Goal: Book appointment/travel/reservation

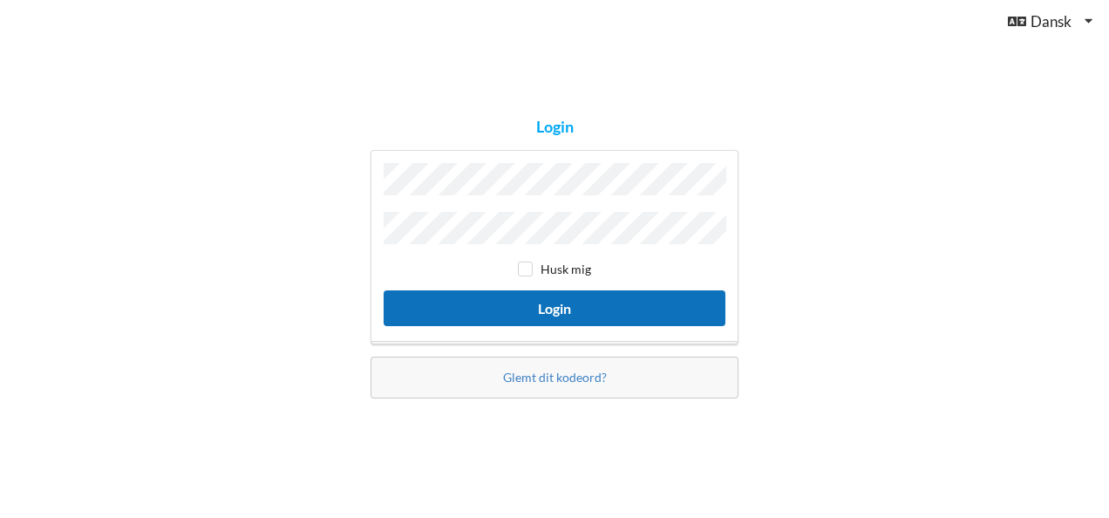
click at [598, 301] on button "Login" at bounding box center [555, 308] width 342 height 36
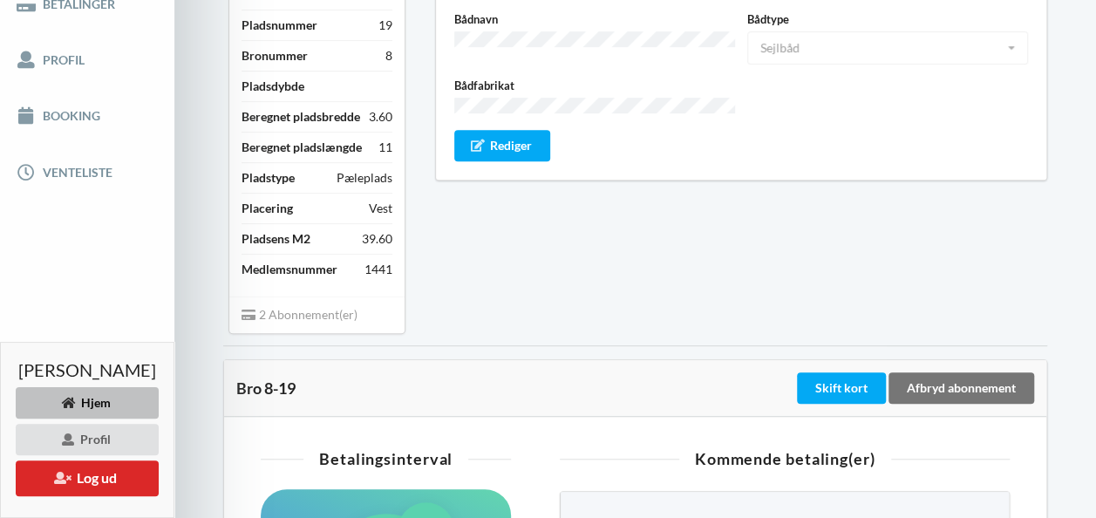
scroll to position [365, 0]
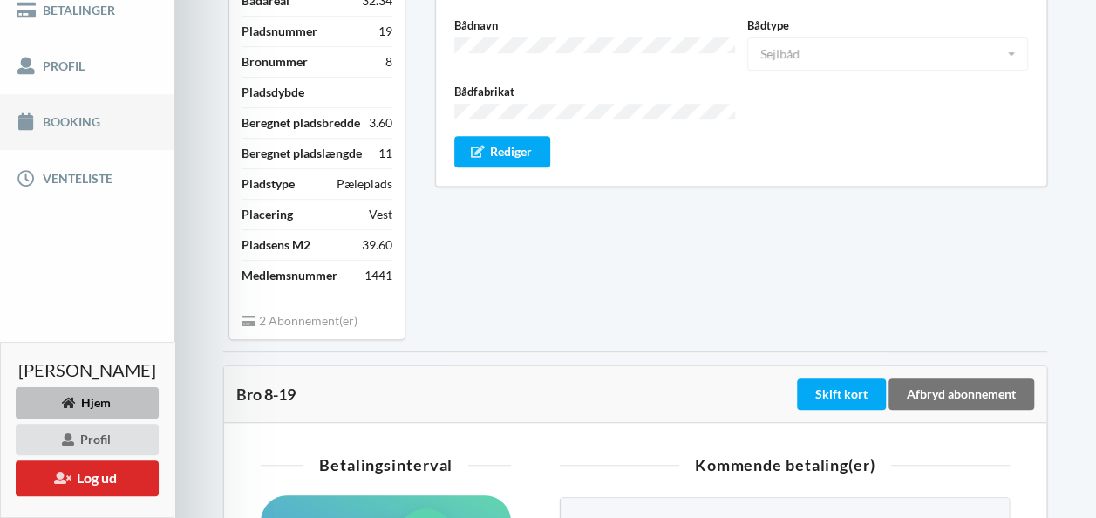
click at [54, 125] on link "Booking" at bounding box center [87, 122] width 174 height 56
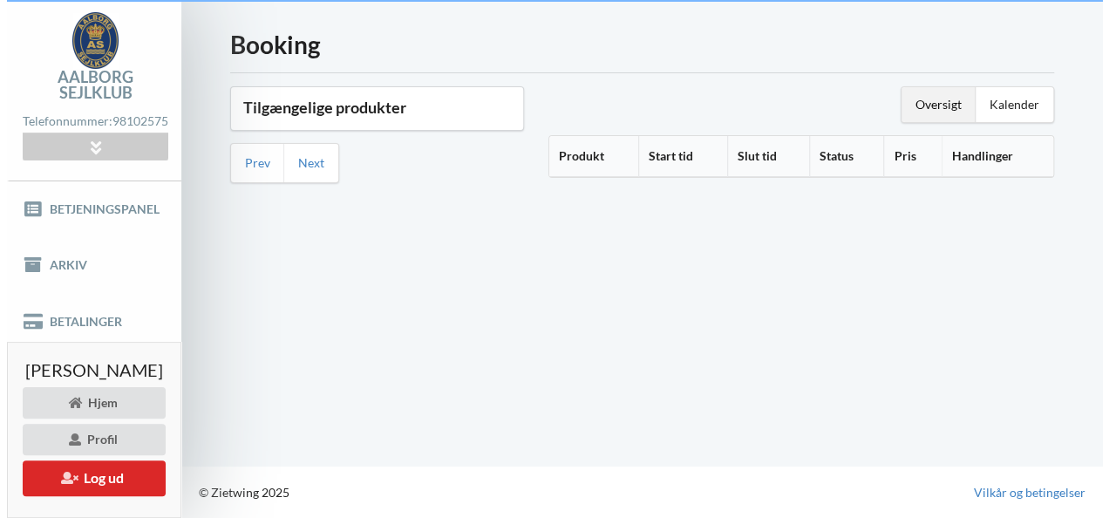
scroll to position [65, 0]
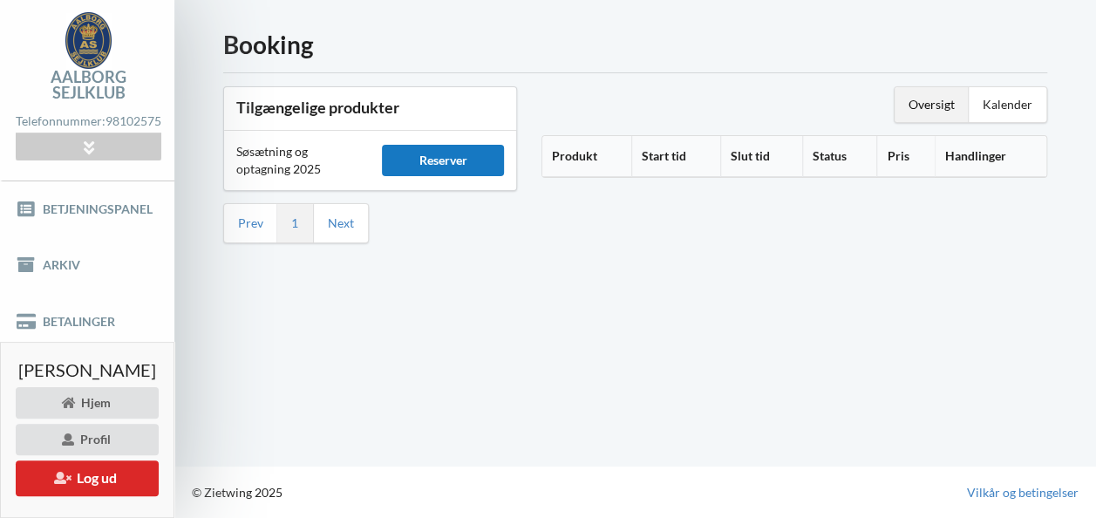
click at [425, 145] on div "Reserver" at bounding box center [442, 160] width 121 height 31
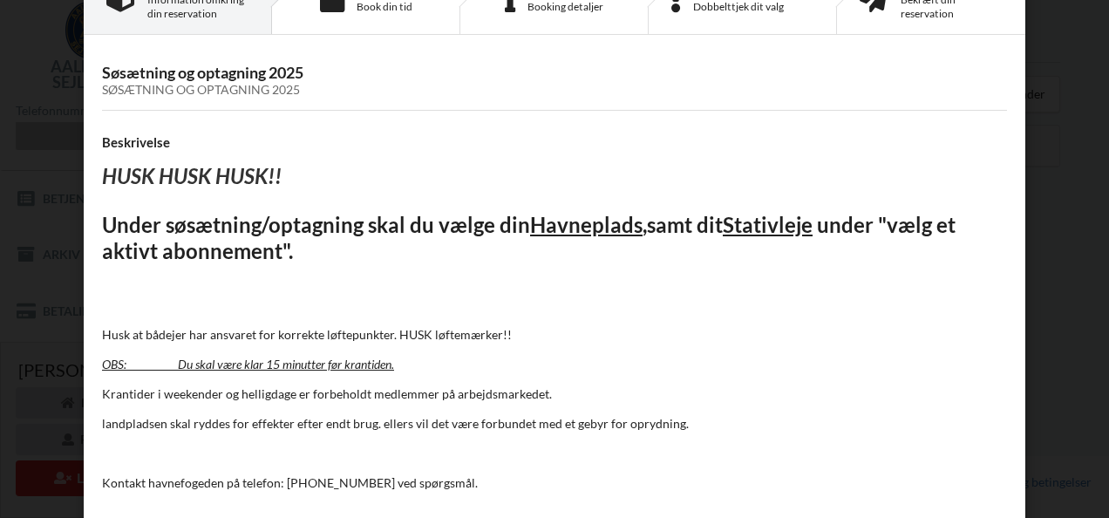
scroll to position [150, 0]
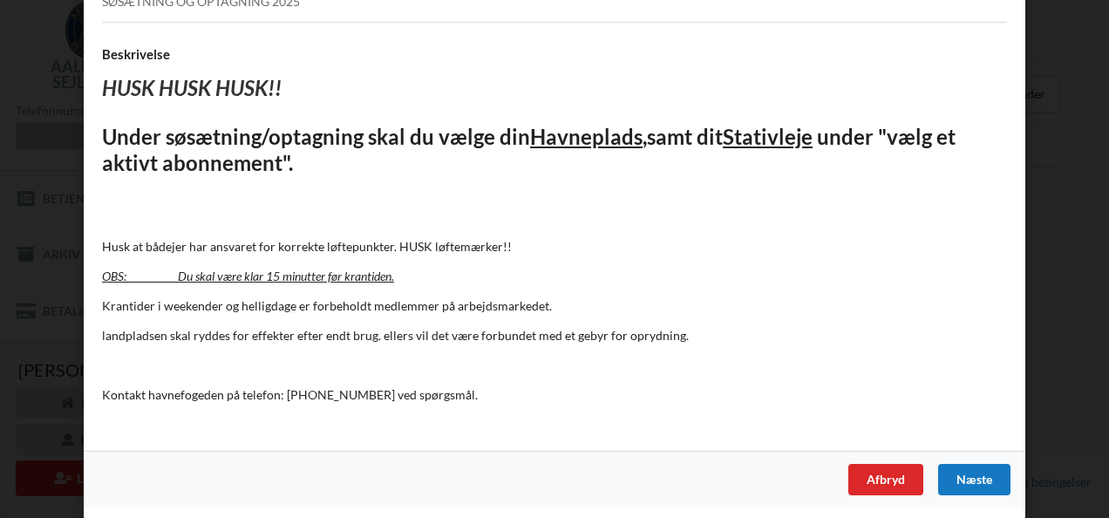
click at [981, 478] on div "Næste" at bounding box center [975, 479] width 72 height 31
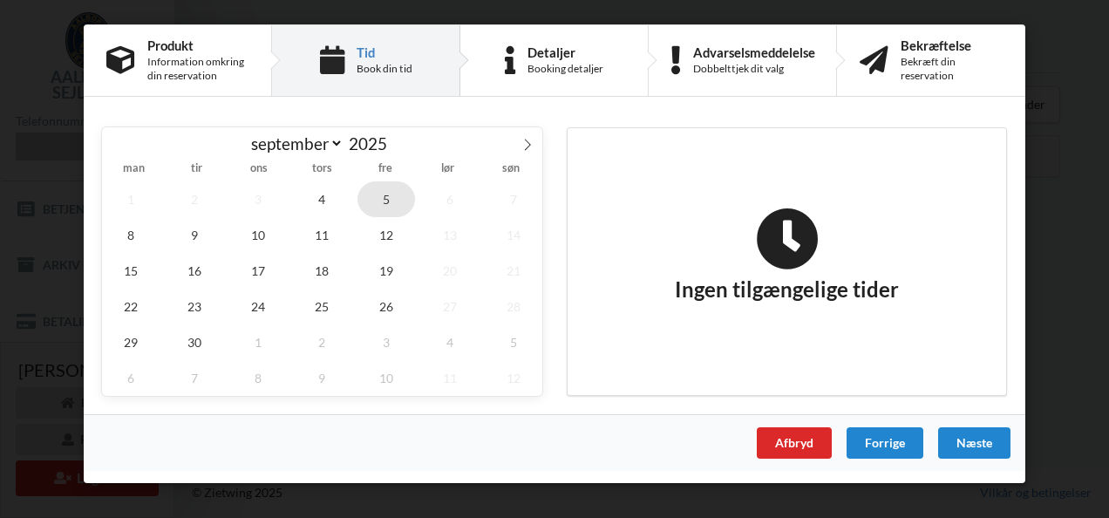
click at [385, 194] on span "5" at bounding box center [387, 199] width 58 height 36
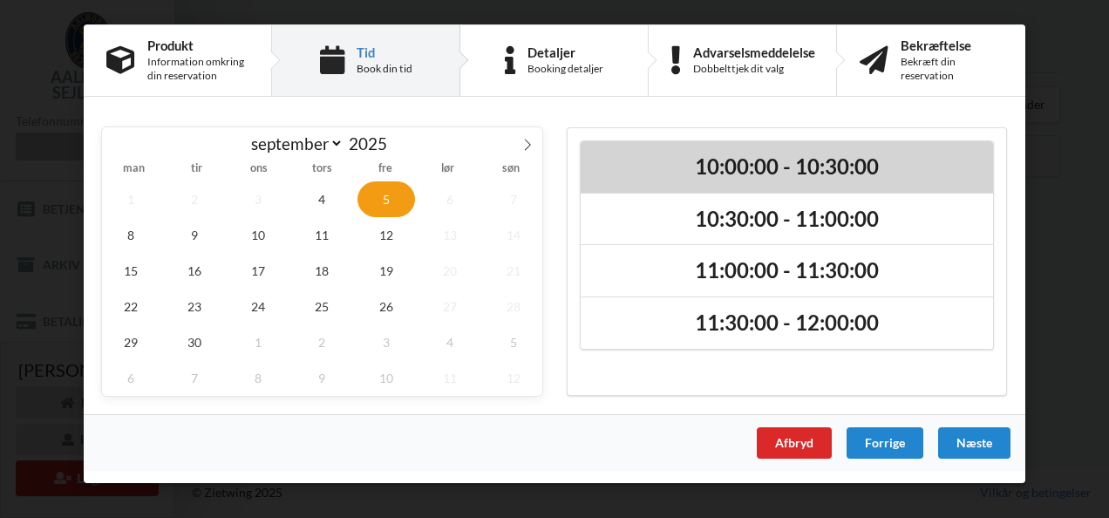
click at [754, 167] on h2 "10:00:00 - 10:30:00" at bounding box center [787, 167] width 388 height 27
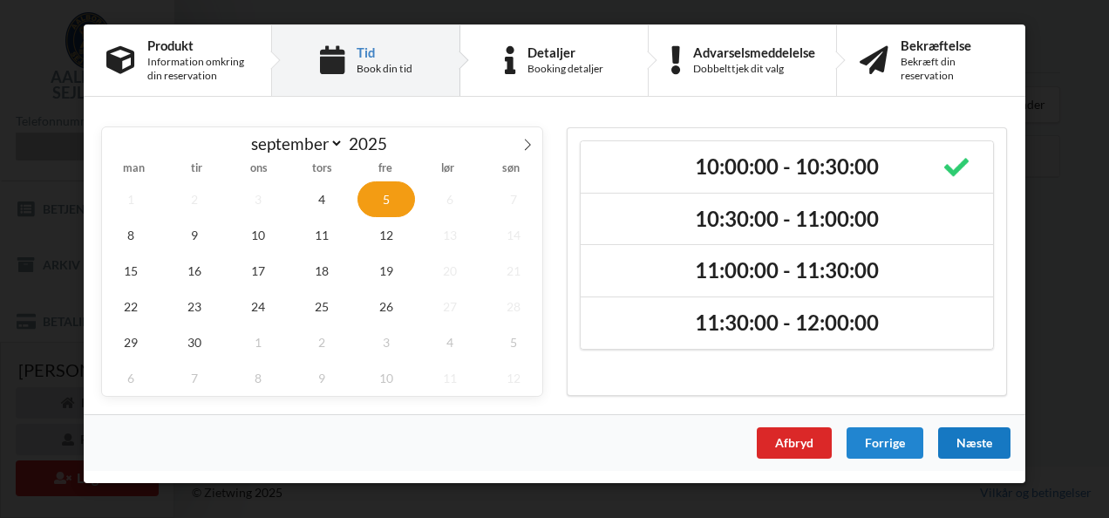
click at [976, 436] on div "Næste" at bounding box center [975, 442] width 72 height 31
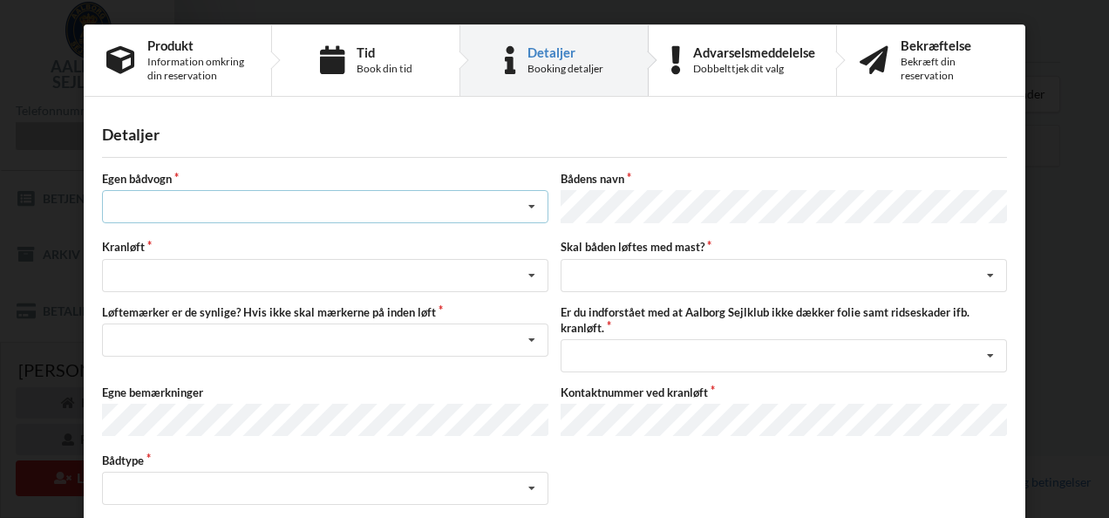
click at [533, 203] on icon at bounding box center [532, 207] width 26 height 32
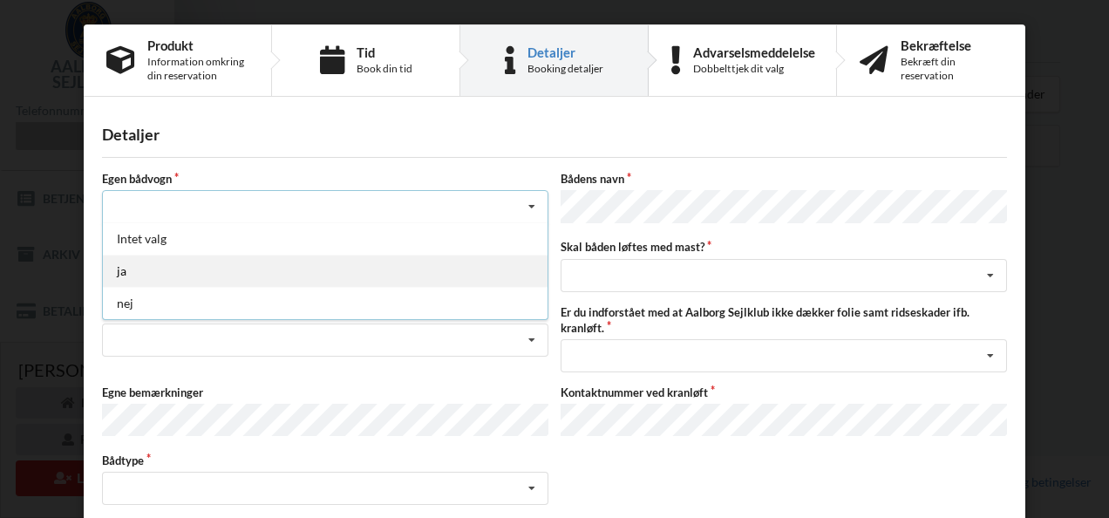
click at [129, 269] on div "ja" at bounding box center [325, 271] width 445 height 32
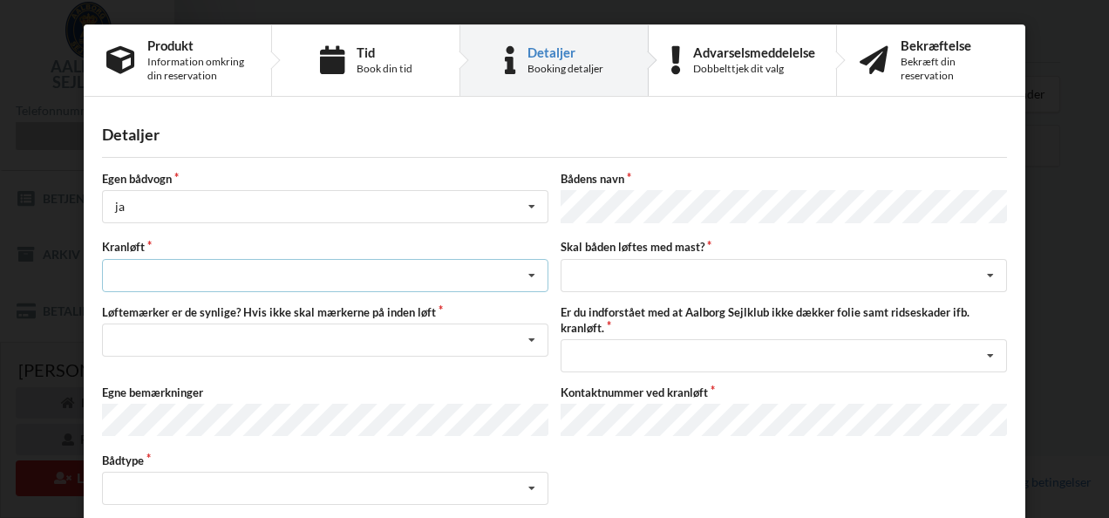
click at [527, 272] on icon at bounding box center [532, 276] width 26 height 32
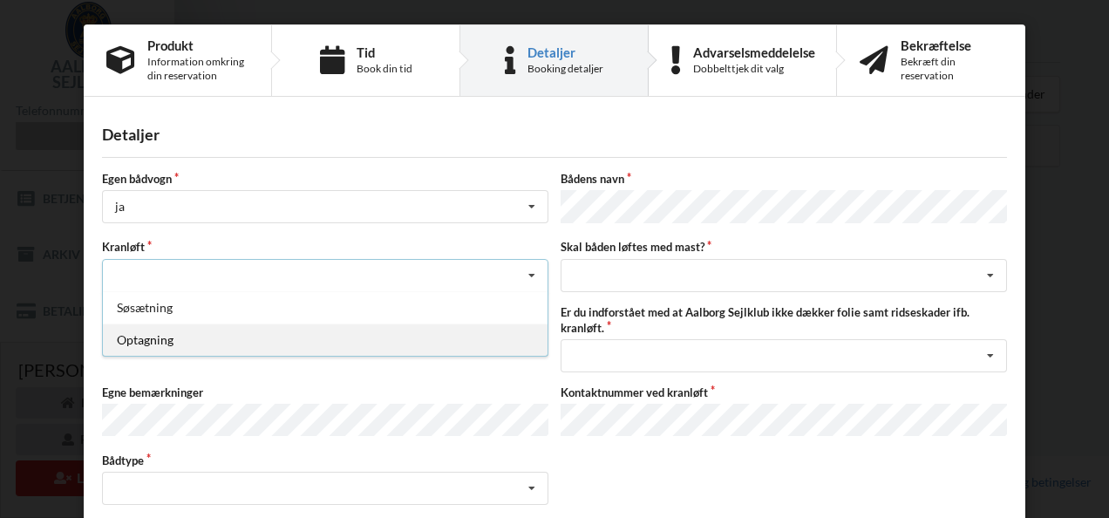
click at [129, 335] on div "Optagning" at bounding box center [325, 340] width 445 height 32
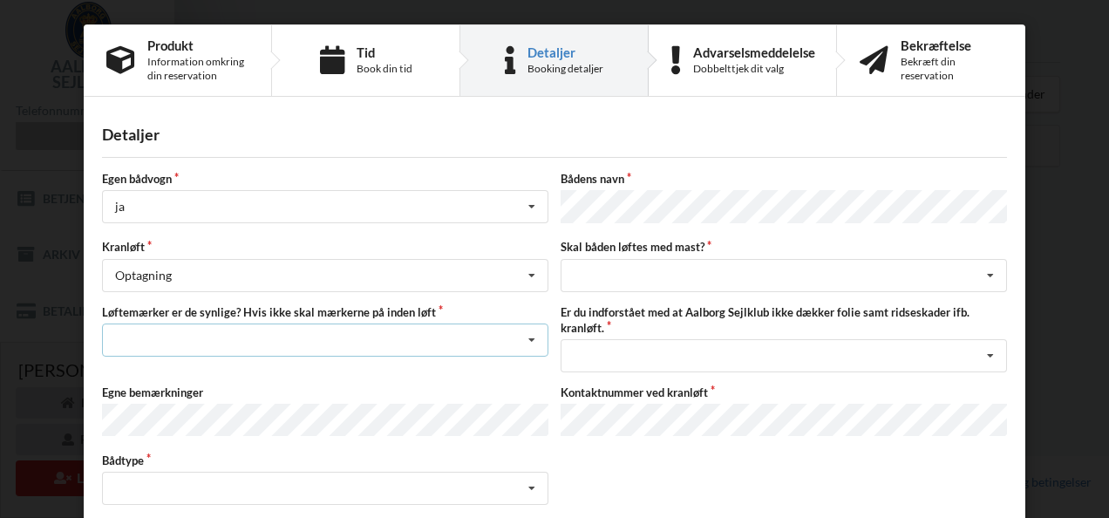
click at [530, 335] on icon at bounding box center [532, 340] width 26 height 32
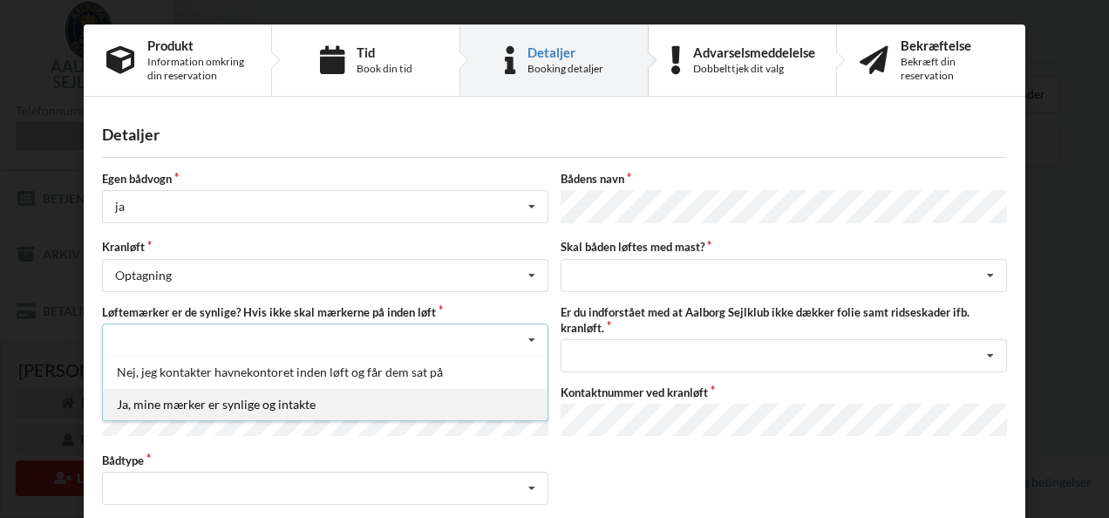
click at [304, 401] on div "Ja, mine mærker er synlige og intakte" at bounding box center [325, 404] width 445 height 32
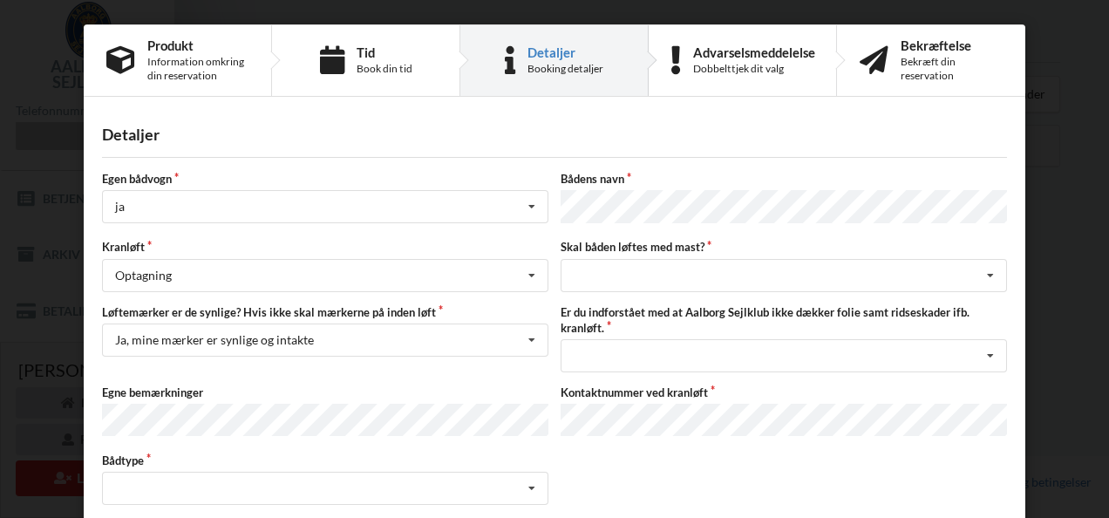
scroll to position [87, 0]
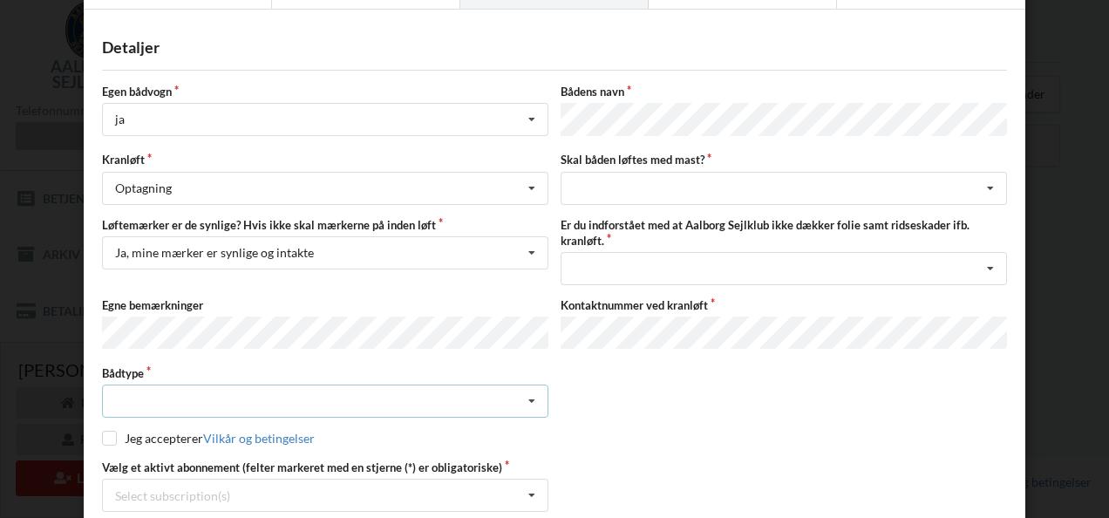
click at [531, 391] on icon at bounding box center [532, 402] width 26 height 32
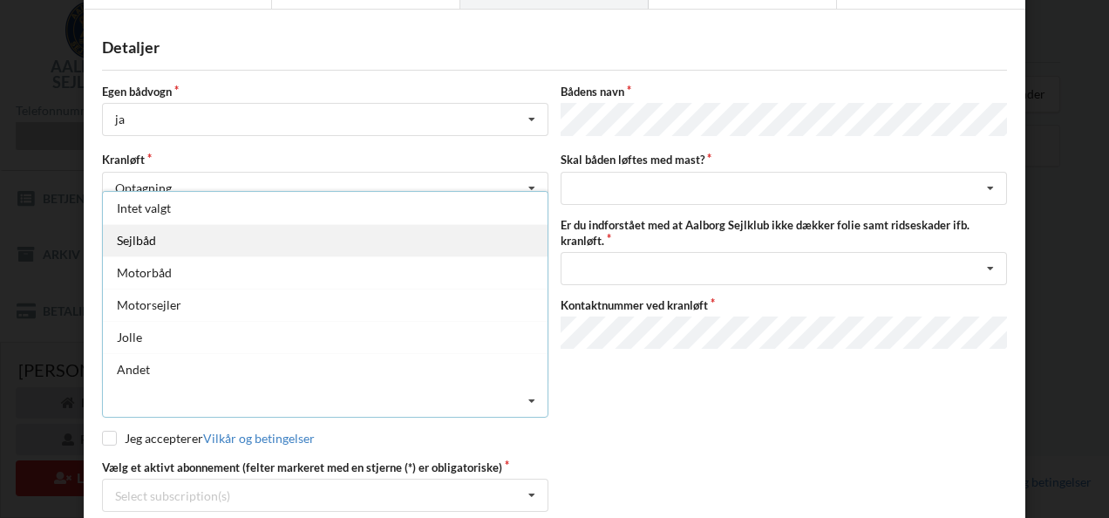
click at [146, 234] on div "Sejlbåd" at bounding box center [325, 240] width 445 height 32
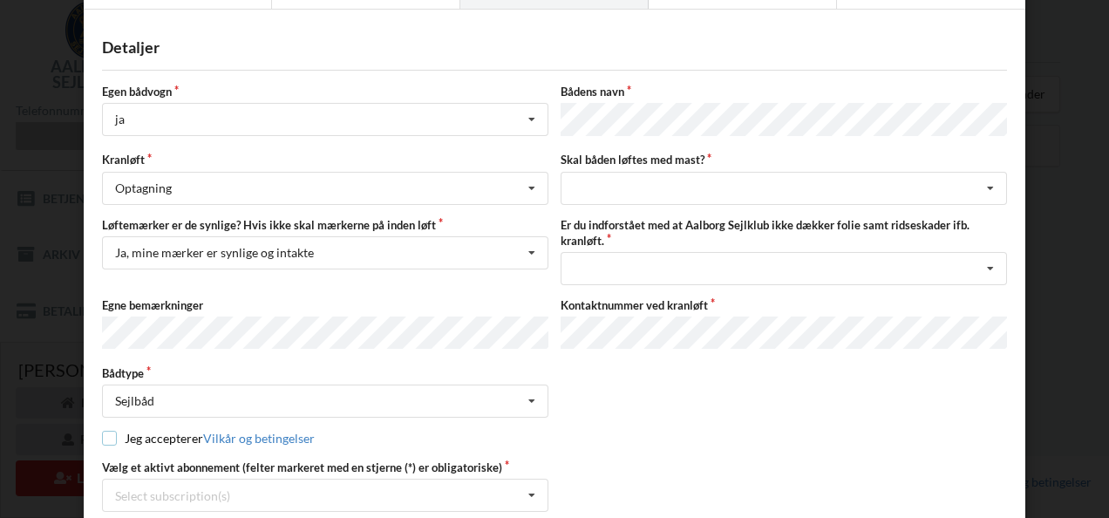
drag, startPoint x: 106, startPoint y: 429, endPoint x: 124, endPoint y: 419, distance: 20.3
click at [106, 431] on input "checkbox" at bounding box center [109, 438] width 15 height 15
checkbox input "true"
click at [986, 180] on icon at bounding box center [991, 189] width 26 height 32
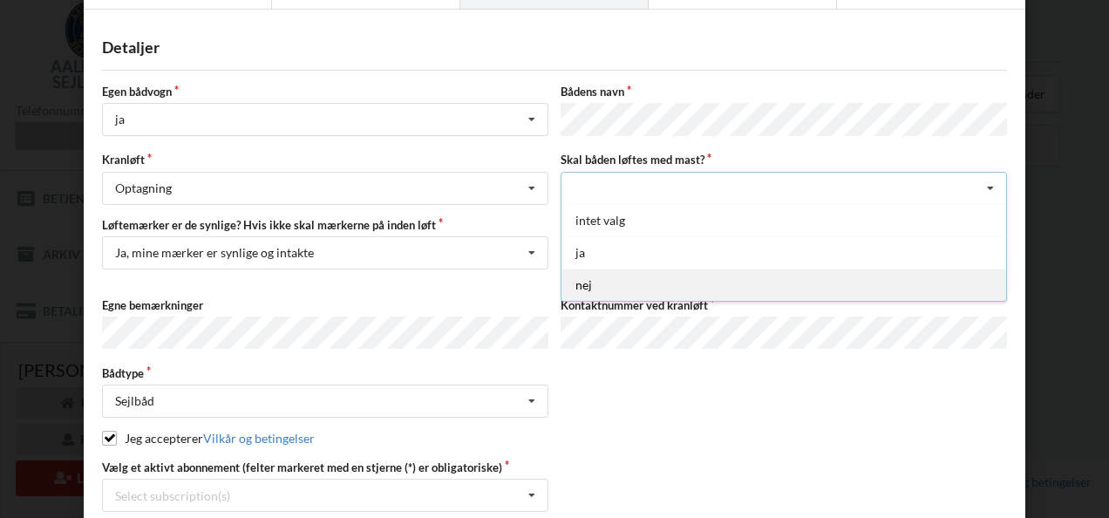
click at [590, 283] on div "nej" at bounding box center [784, 285] width 445 height 32
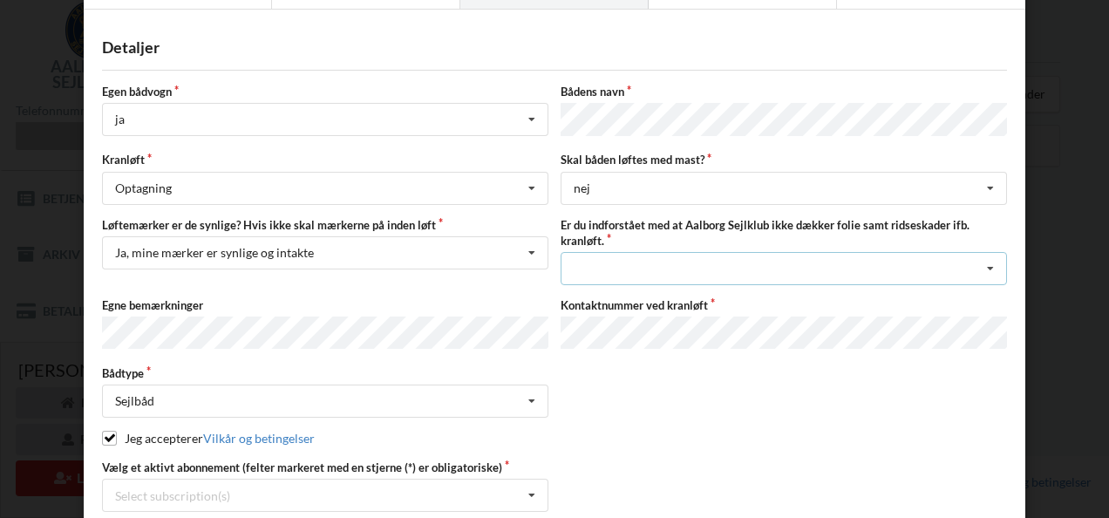
click at [990, 263] on icon at bounding box center [991, 269] width 26 height 32
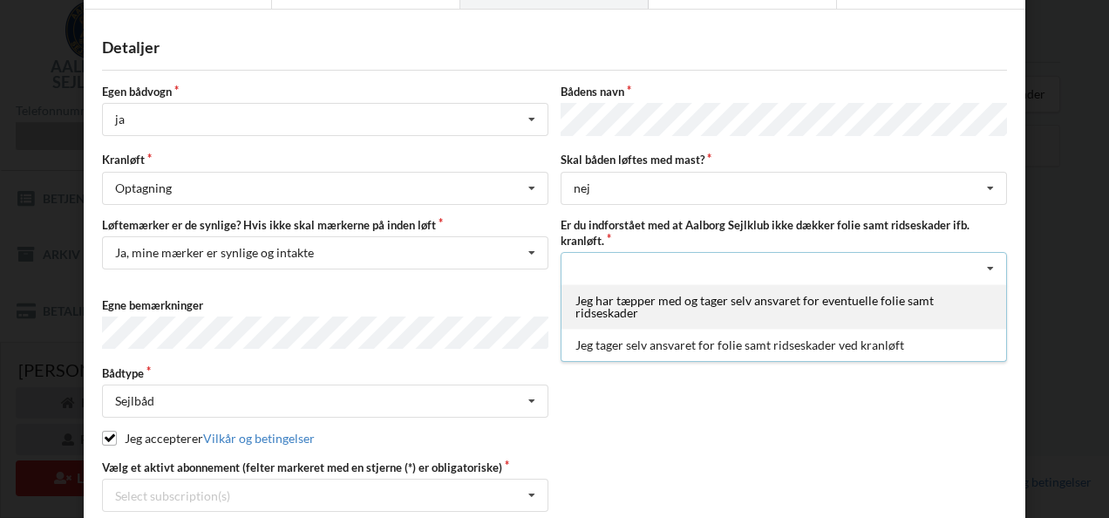
click at [812, 295] on div "Jeg har tæpper med og tager selv ansvaret for eventuelle folie samt ridseskader" at bounding box center [784, 306] width 445 height 44
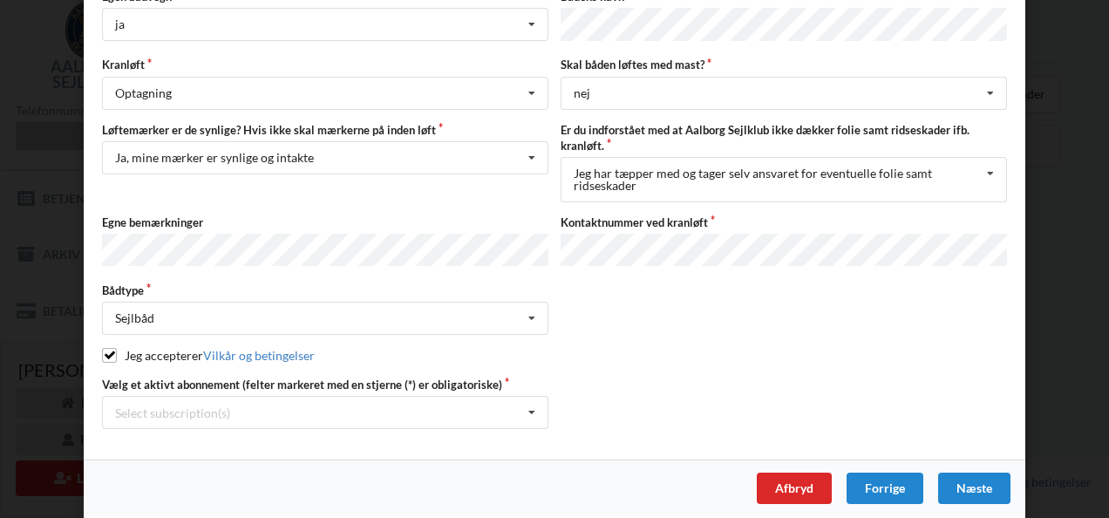
scroll to position [183, 0]
click at [531, 401] on icon at bounding box center [532, 412] width 26 height 32
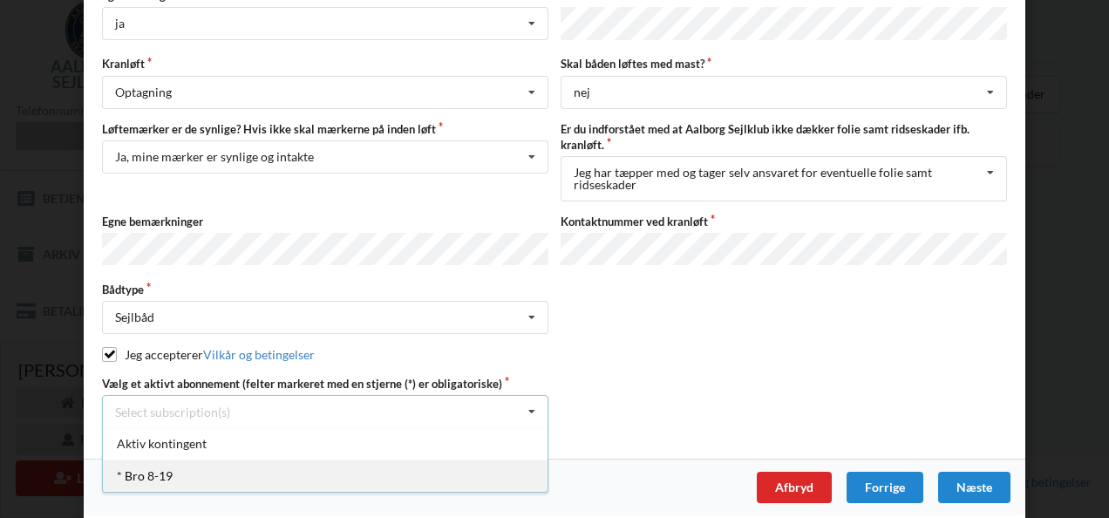
click at [181, 466] on div "* Bro 8-19" at bounding box center [325, 476] width 445 height 32
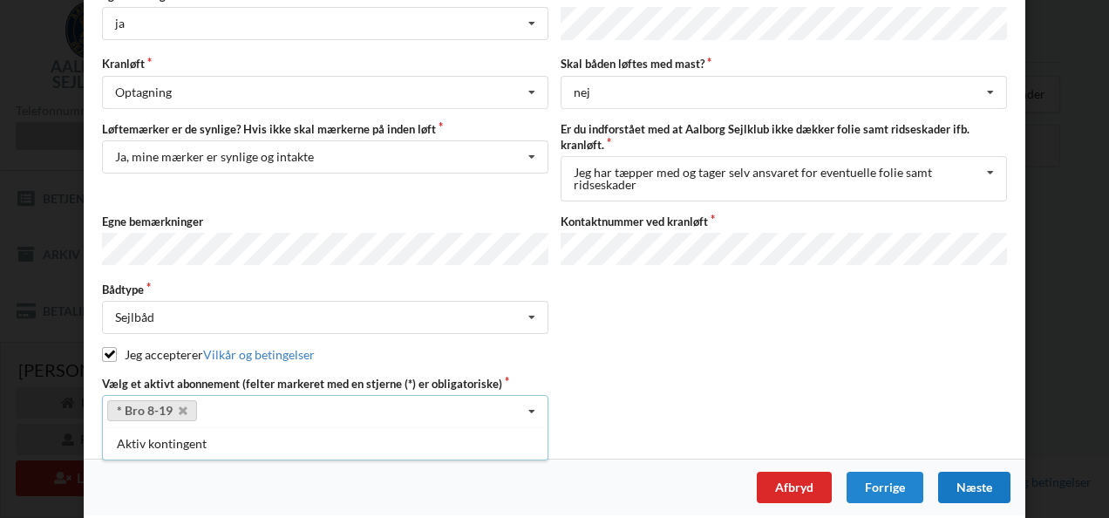
click at [970, 476] on div "Næste" at bounding box center [975, 487] width 72 height 31
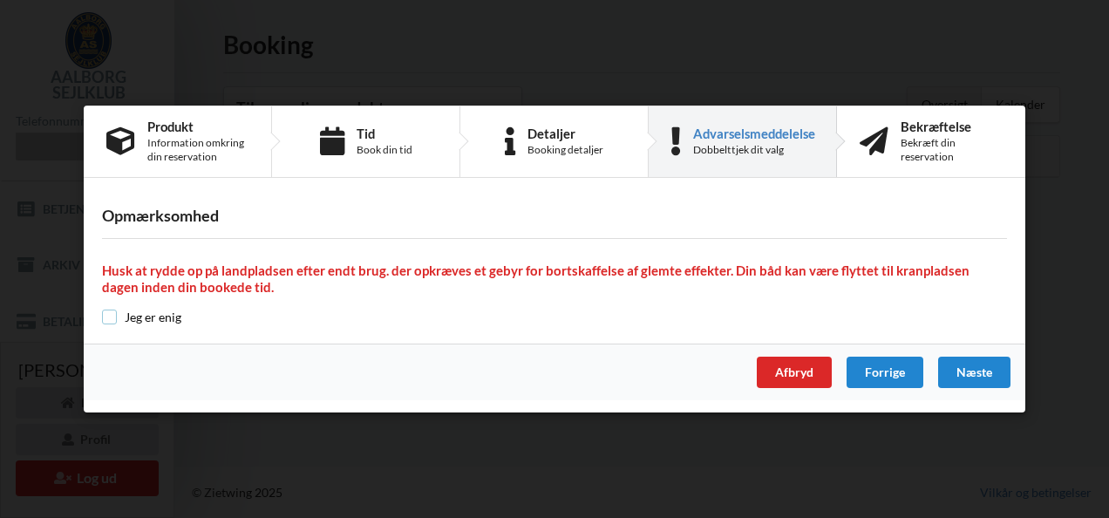
click at [107, 316] on input "checkbox" at bounding box center [109, 317] width 15 height 15
checkbox input "true"
click at [972, 370] on div "Næste" at bounding box center [975, 372] width 72 height 31
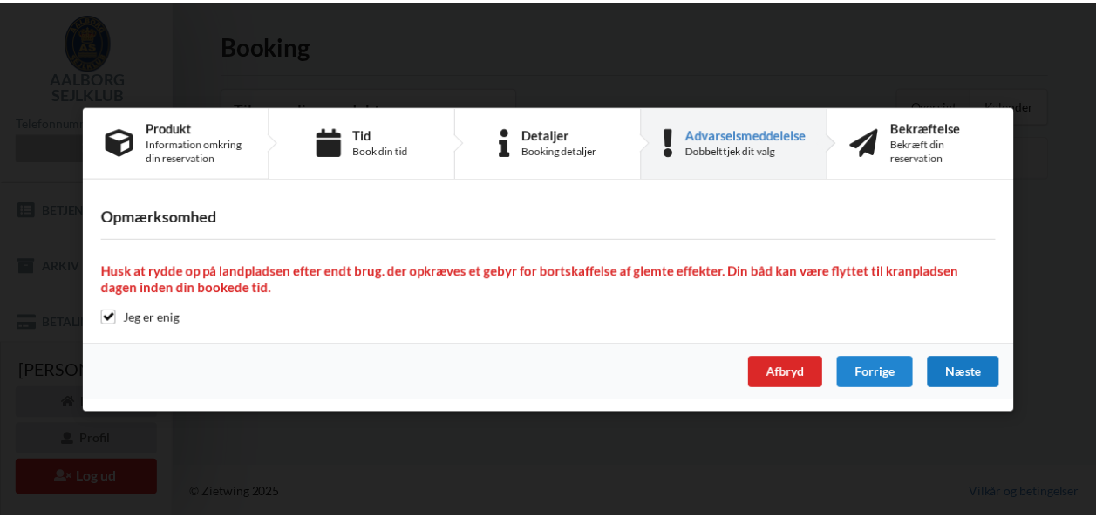
scroll to position [0, 0]
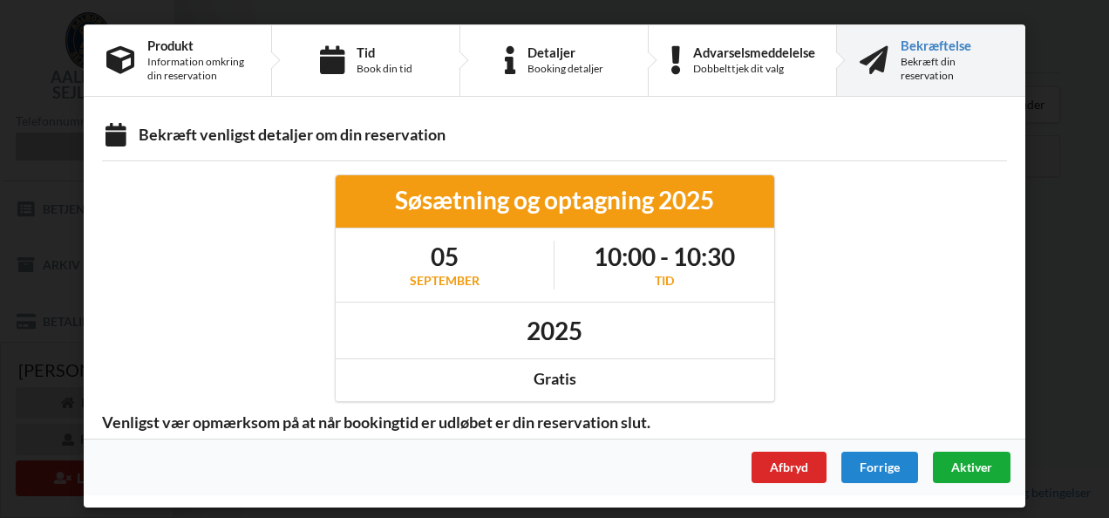
click at [959, 461] on span "Aktiver" at bounding box center [972, 467] width 41 height 15
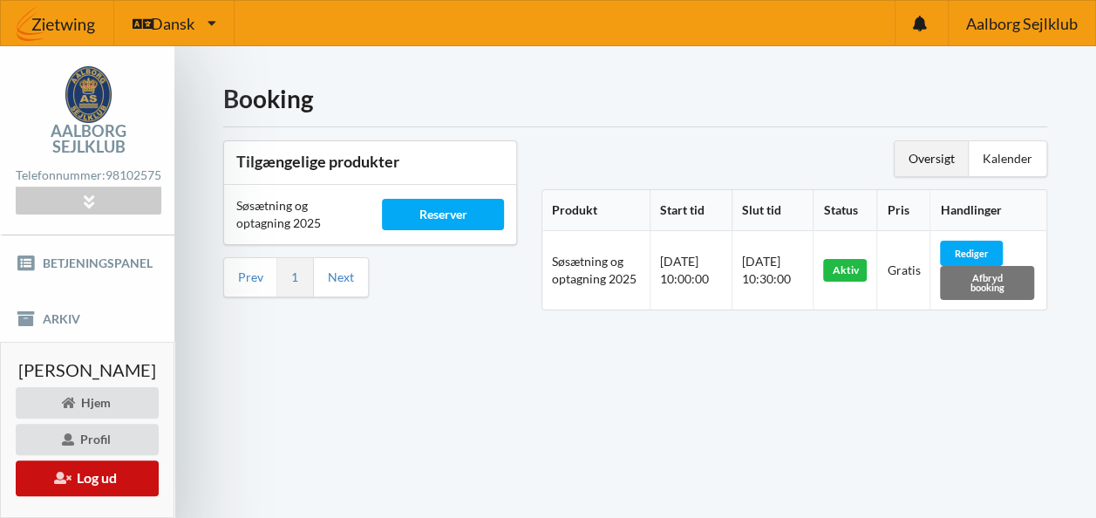
click at [77, 474] on button "Log ud" at bounding box center [87, 479] width 143 height 36
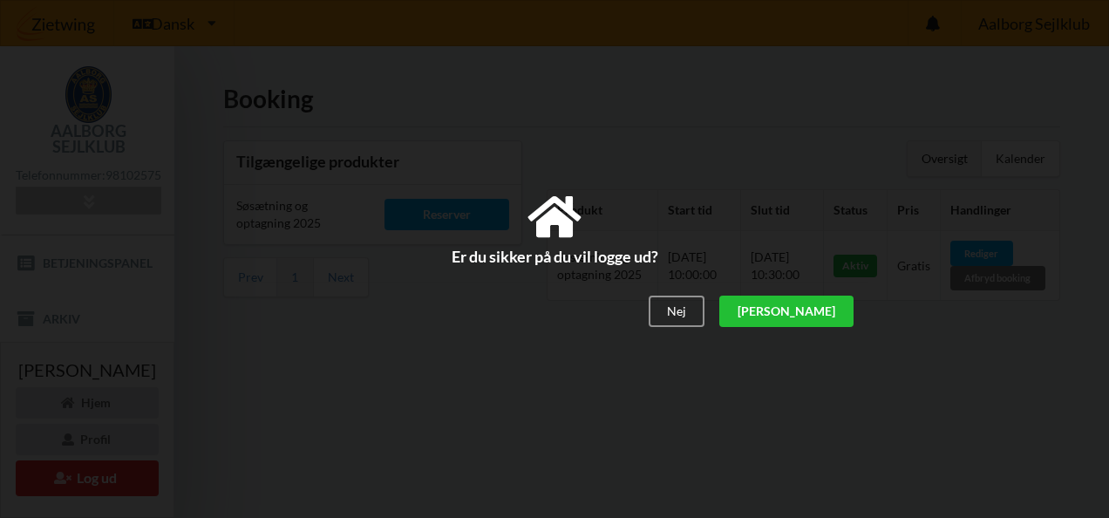
click at [829, 317] on div "[PERSON_NAME]" at bounding box center [787, 312] width 134 height 31
